Goal: Use online tool/utility

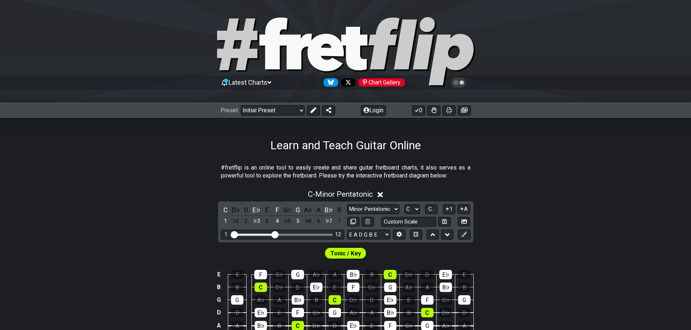
scroll to position [109, 0]
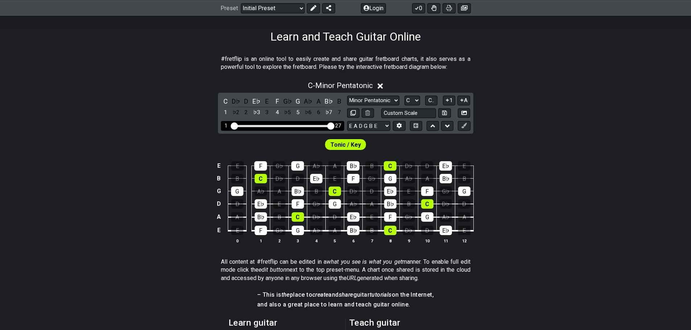
drag, startPoint x: 276, startPoint y: 125, endPoint x: 333, endPoint y: 127, distance: 57.0
click at [333, 125] on input "Visible fret range" at bounding box center [282, 125] width 103 height 0
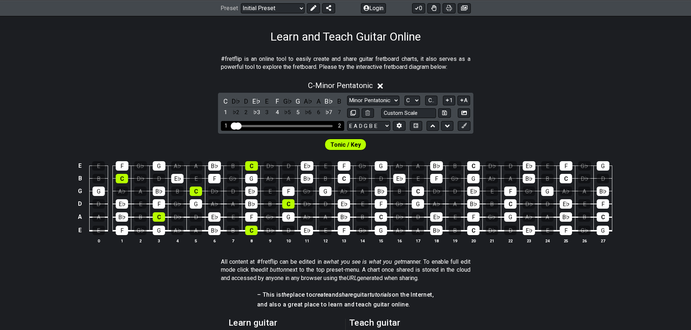
drag, startPoint x: 333, startPoint y: 127, endPoint x: 211, endPoint y: 128, distance: 122.2
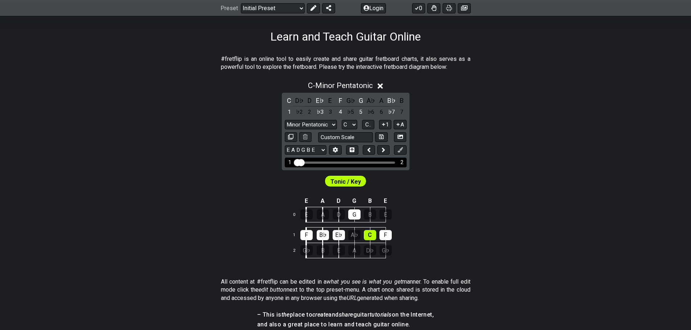
drag, startPoint x: 301, startPoint y: 162, endPoint x: 369, endPoint y: 163, distance: 68.2
click at [366, 162] on input "Visible fret range" at bounding box center [345, 162] width 103 height 0
drag, startPoint x: 303, startPoint y: 162, endPoint x: 338, endPoint y: 162, distance: 34.8
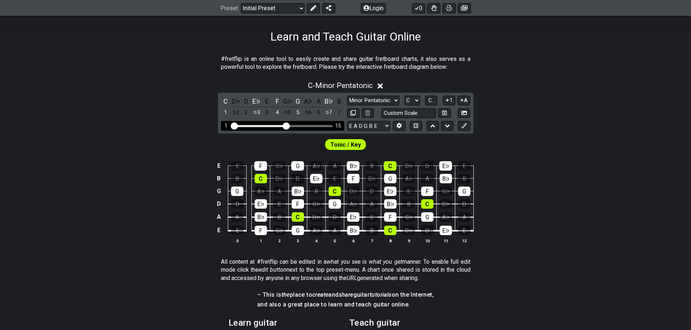
drag, startPoint x: 275, startPoint y: 127, endPoint x: 286, endPoint y: 127, distance: 12.0
click at [286, 125] on input "Visible fret range" at bounding box center [282, 125] width 103 height 0
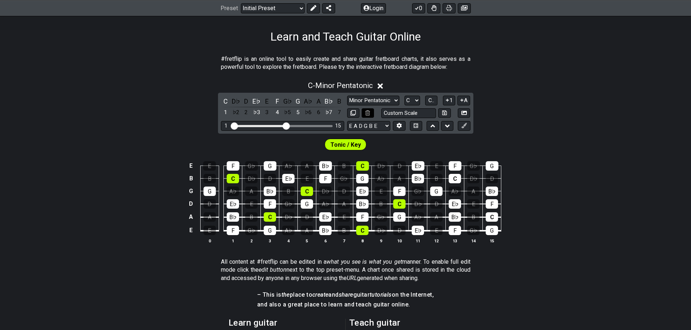
click at [372, 114] on button at bounding box center [368, 113] width 12 height 10
click at [461, 7] on icon at bounding box center [464, 7] width 7 height 5
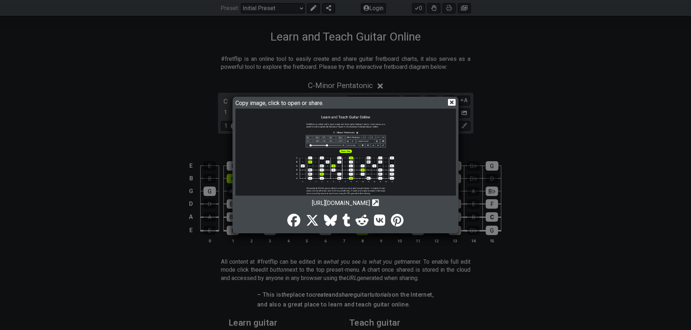
click at [453, 101] on icon at bounding box center [452, 103] width 8 height 8
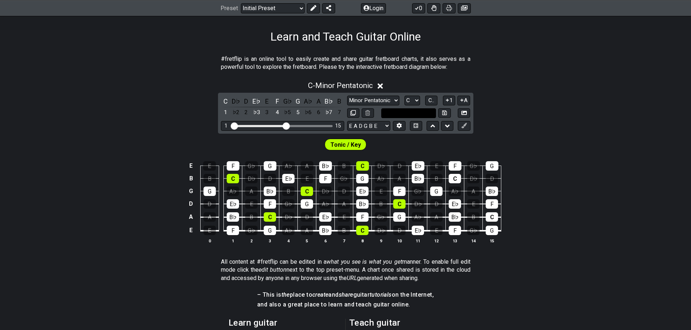
click at [429, 112] on input "text" at bounding box center [408, 113] width 55 height 10
type input "Custom Scale"
click at [444, 112] on icon at bounding box center [444, 112] width 5 height 5
select select "Custom Scale"
click at [444, 113] on icon at bounding box center [444, 113] width 5 height 5
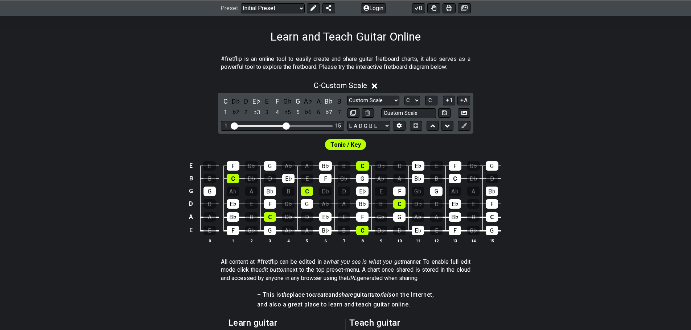
click at [376, 86] on icon at bounding box center [374, 85] width 5 height 5
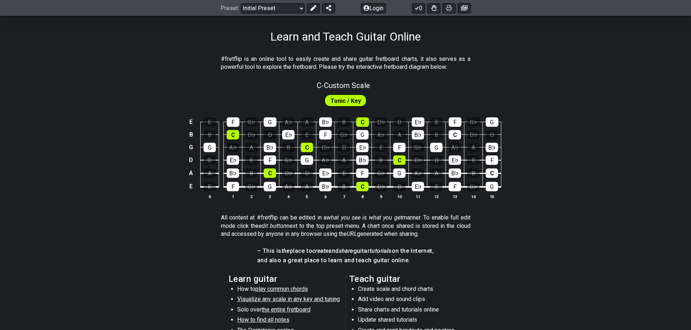
click at [340, 100] on span "Tonic / Key" at bounding box center [345, 101] width 30 height 11
click at [343, 86] on span "C - Custom Scale" at bounding box center [343, 85] width 53 height 9
select select "Custom Scale"
select select "C"
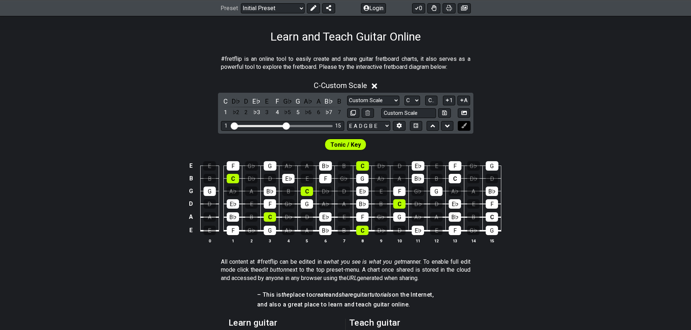
click at [466, 127] on icon at bounding box center [463, 125] width 5 height 5
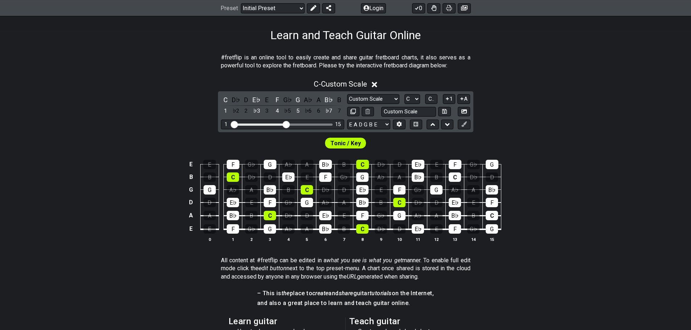
scroll to position [0, 0]
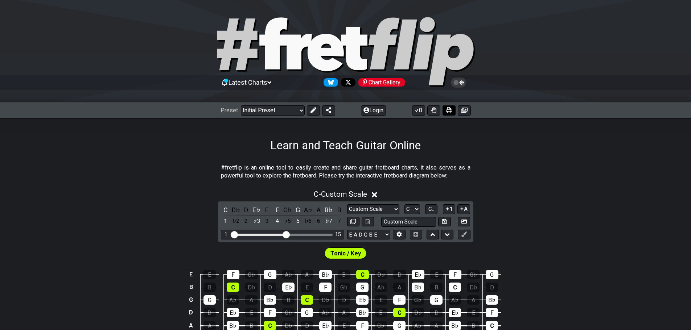
drag, startPoint x: 447, startPoint y: 110, endPoint x: 564, endPoint y: 281, distance: 206.9
click at [447, 111] on icon at bounding box center [449, 110] width 6 height 6
